Goal: Task Accomplishment & Management: Manage account settings

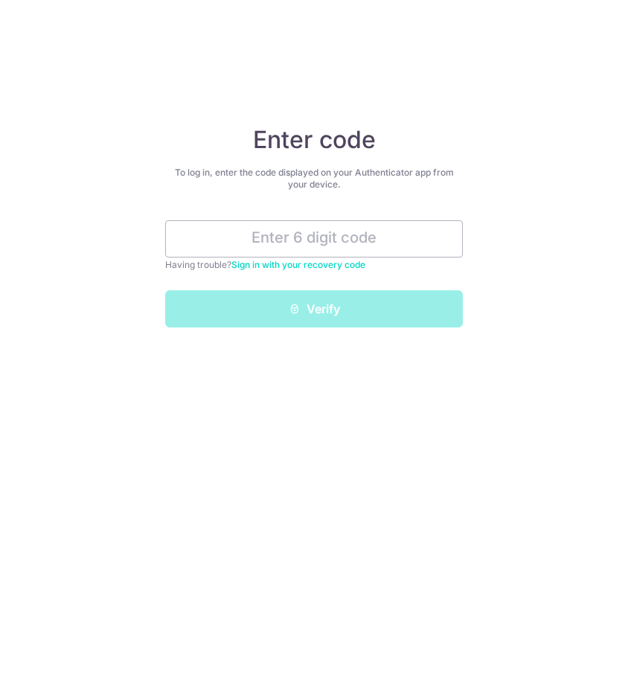
click at [261, 429] on div "Enter code To log in, enter the code displayed on your Authenticator app from y…" at bounding box center [314, 340] width 628 height 681
click at [324, 236] on input "text" at bounding box center [314, 238] width 298 height 37
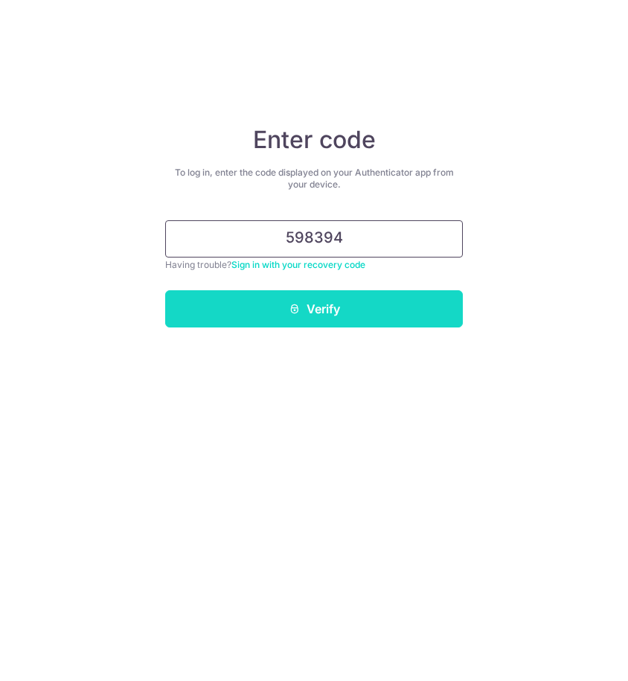
type input "598394"
click at [345, 327] on button "Verify" at bounding box center [314, 308] width 298 height 37
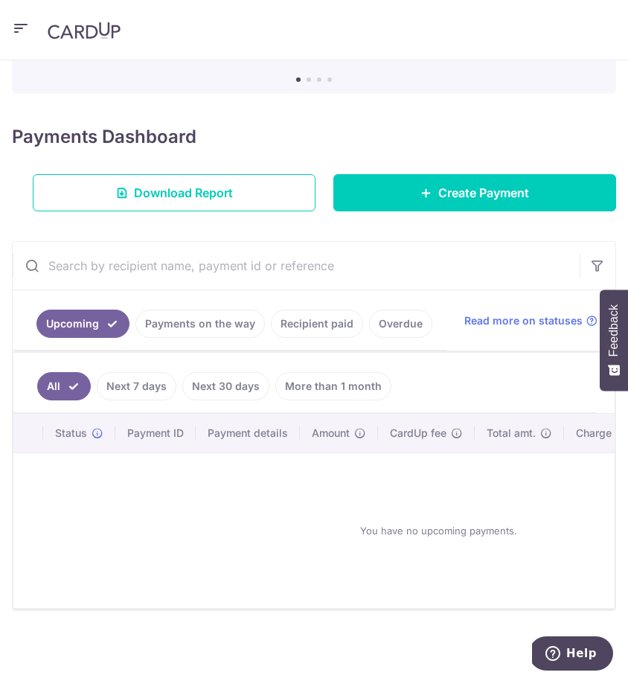
click at [310, 319] on link "Recipient paid" at bounding box center [317, 324] width 92 height 28
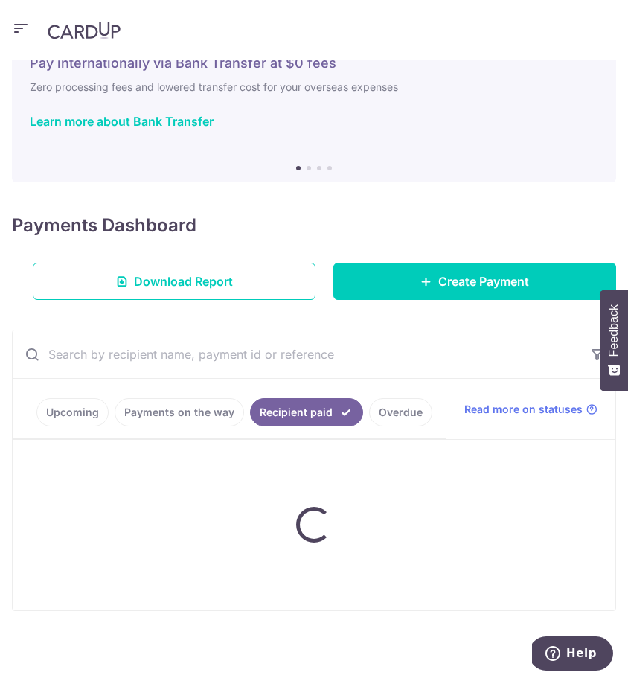
scroll to position [60, 0]
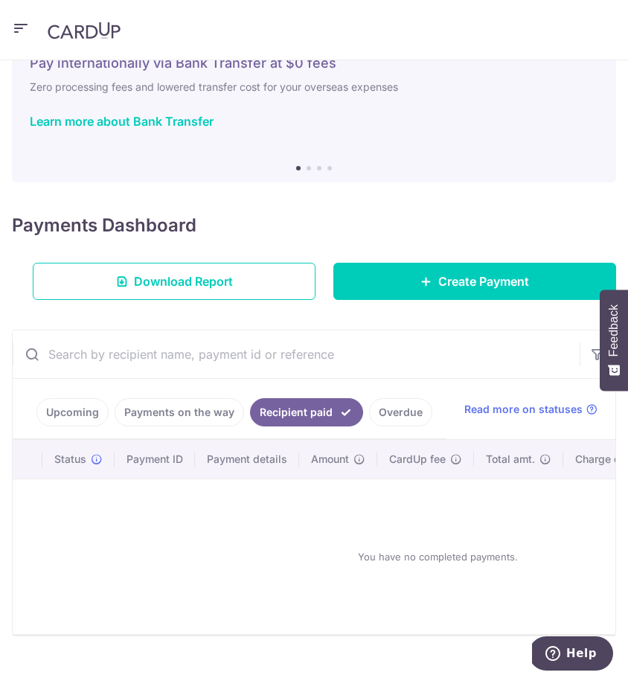
click at [288, 449] on th "Payment details" at bounding box center [247, 459] width 104 height 39
click at [214, 415] on link "Payments on the way" at bounding box center [180, 412] width 130 height 28
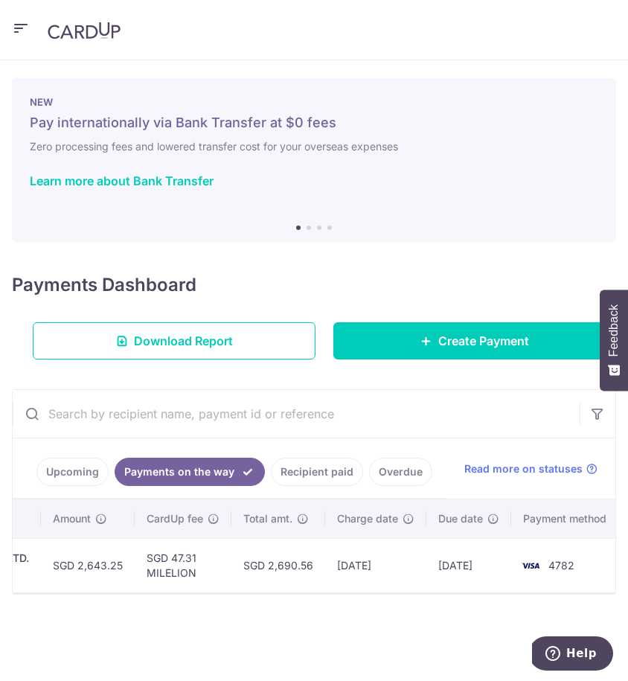
scroll to position [0, 541]
click at [31, 34] on header at bounding box center [314, 30] width 628 height 60
click at [22, 27] on icon "button" at bounding box center [21, 28] width 18 height 19
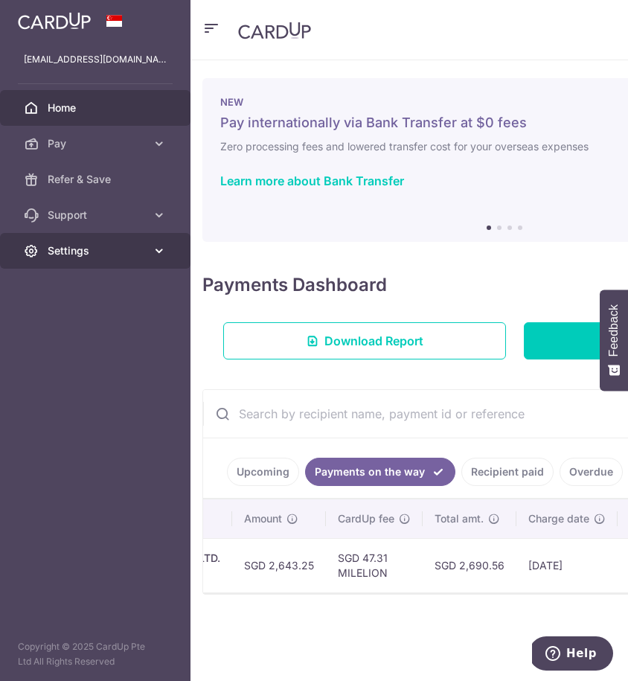
click at [107, 245] on span "Settings" at bounding box center [97, 250] width 98 height 15
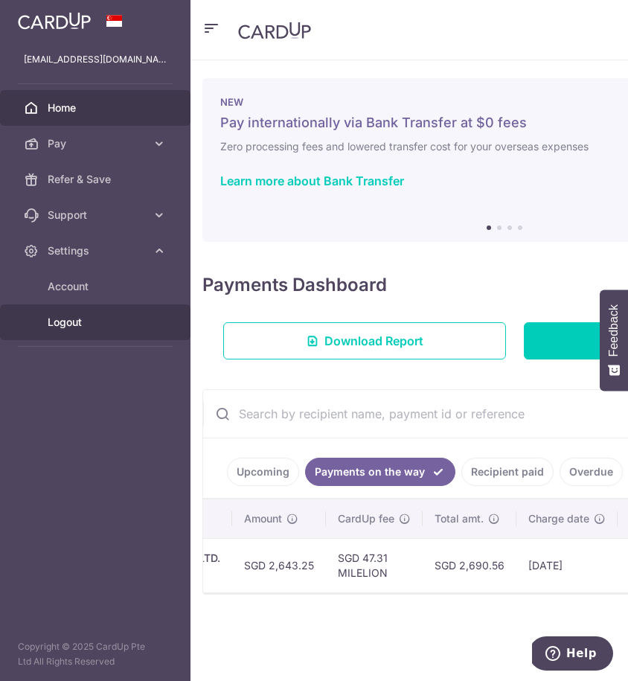
click at [98, 328] on span "Logout" at bounding box center [97, 322] width 98 height 15
